Goal: Information Seeking & Learning: Learn about a topic

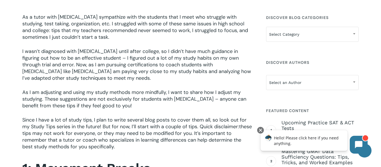
scroll to position [174, 0]
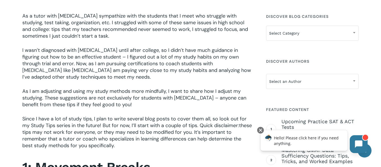
click at [358, 141] on icon at bounding box center [359, 145] width 8 height 8
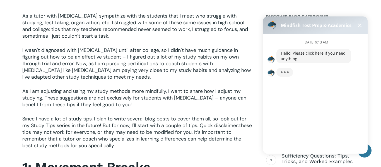
click at [360, 23] on button at bounding box center [360, 25] width 7 height 7
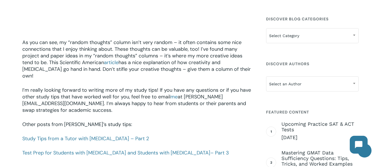
scroll to position [758, 0]
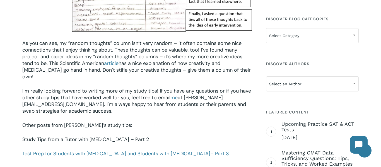
click at [93, 136] on link "Study Tips from a Tutor with [MEDICAL_DATA] – Part 2" at bounding box center [85, 139] width 127 height 7
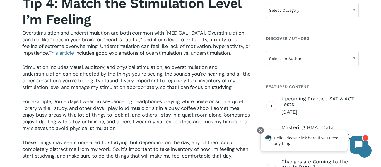
scroll to position [470, 0]
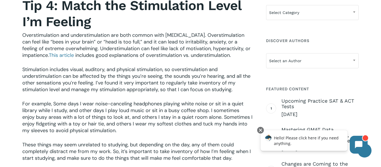
click at [220, 64] on p "Overstimulation and understimulation are both common with [MEDICAL_DATA]. Overs…" at bounding box center [137, 49] width 231 height 34
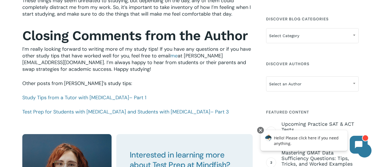
scroll to position [615, 0]
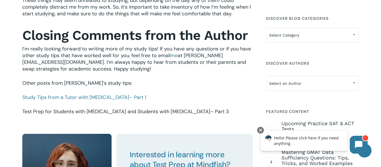
click at [150, 112] on link "Test Prep for Students with [MEDICAL_DATA] and Students with [MEDICAL_DATA] – P…" at bounding box center [125, 111] width 207 height 7
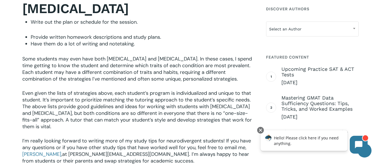
scroll to position [1013, 0]
